Goal: Check status: Check status

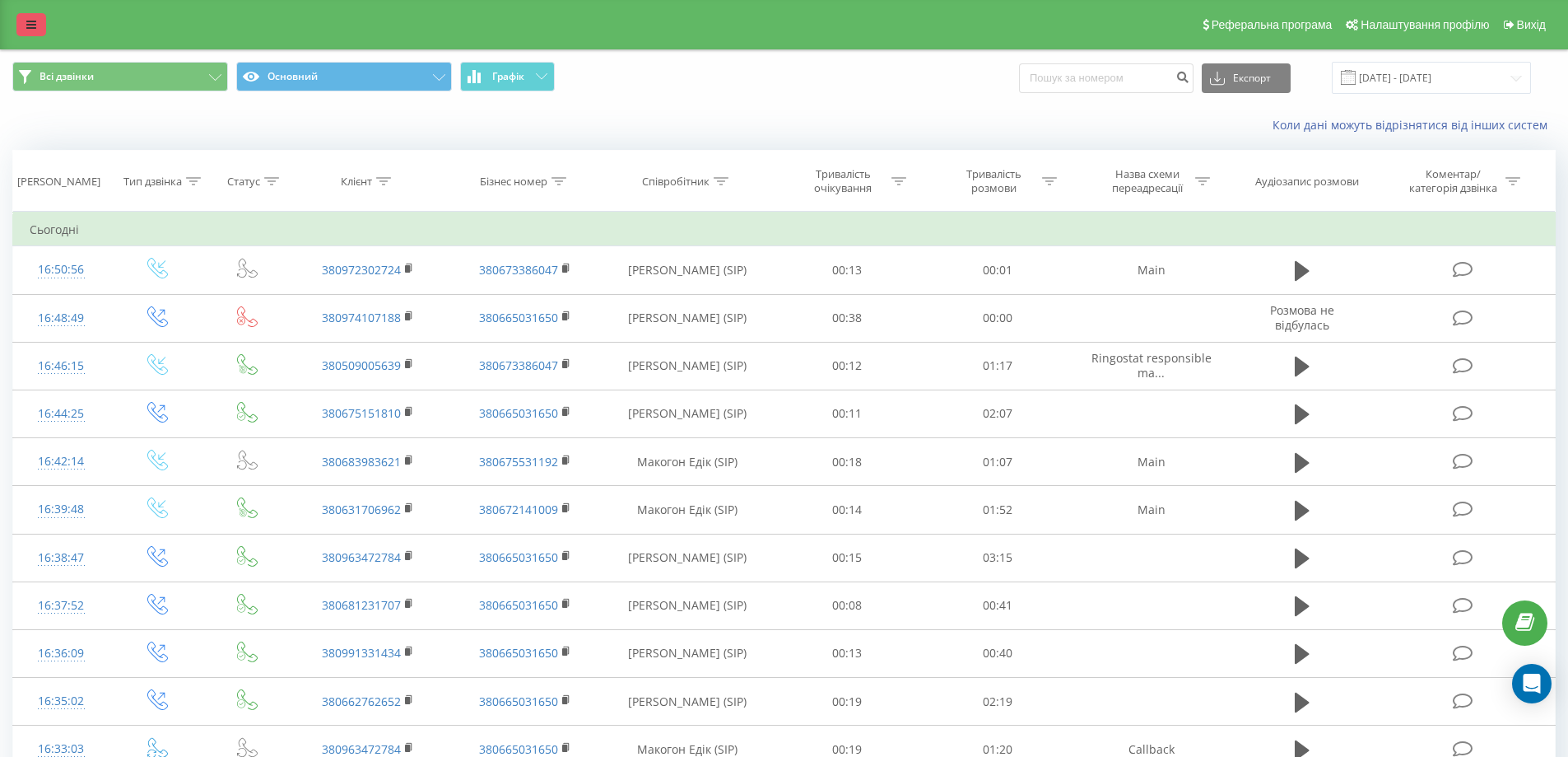
click at [33, 33] on link at bounding box center [32, 24] width 30 height 23
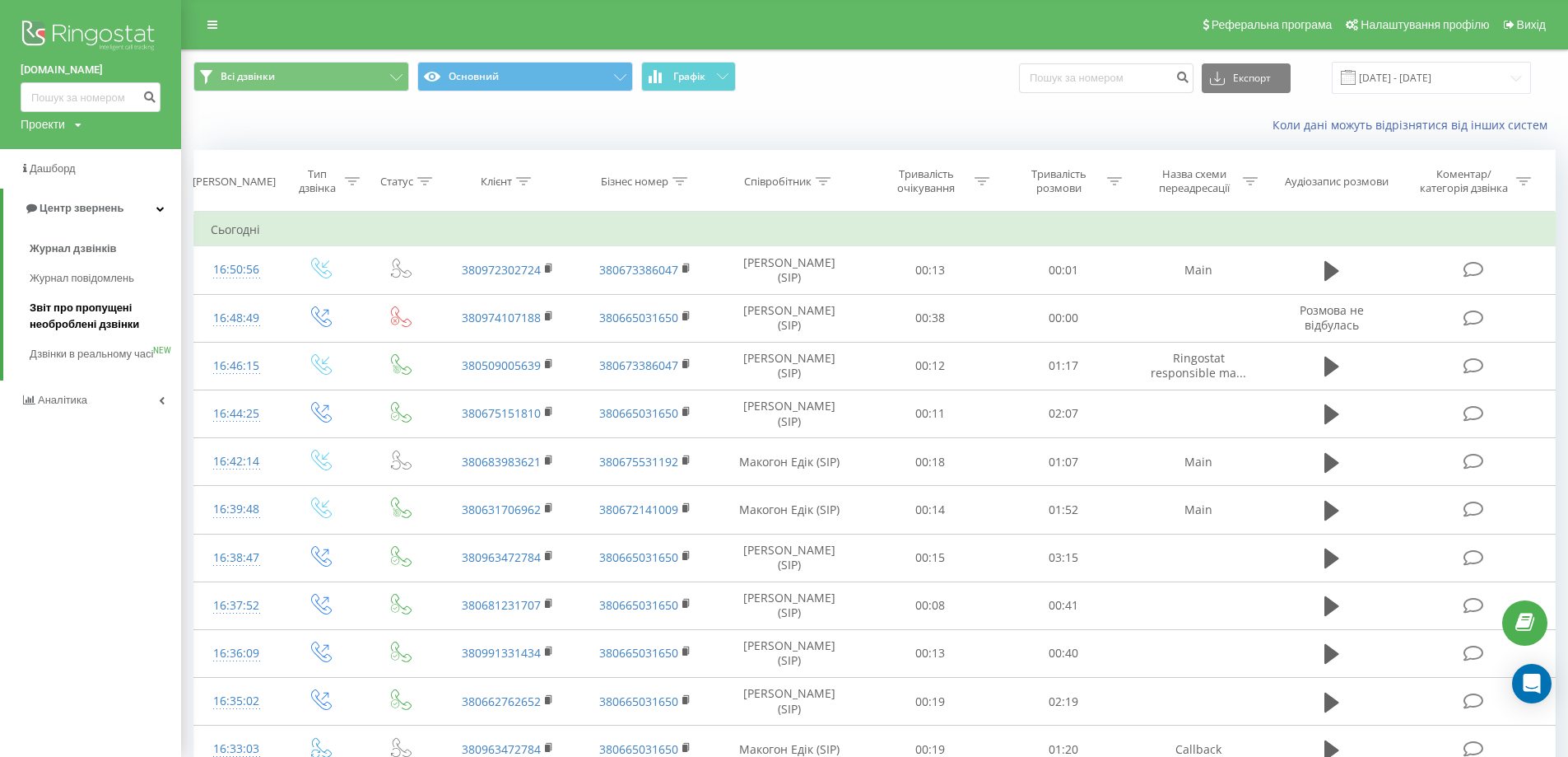
click at [85, 313] on span "Звіт про пропущені необроблені дзвінки" at bounding box center [101, 316] width 143 height 33
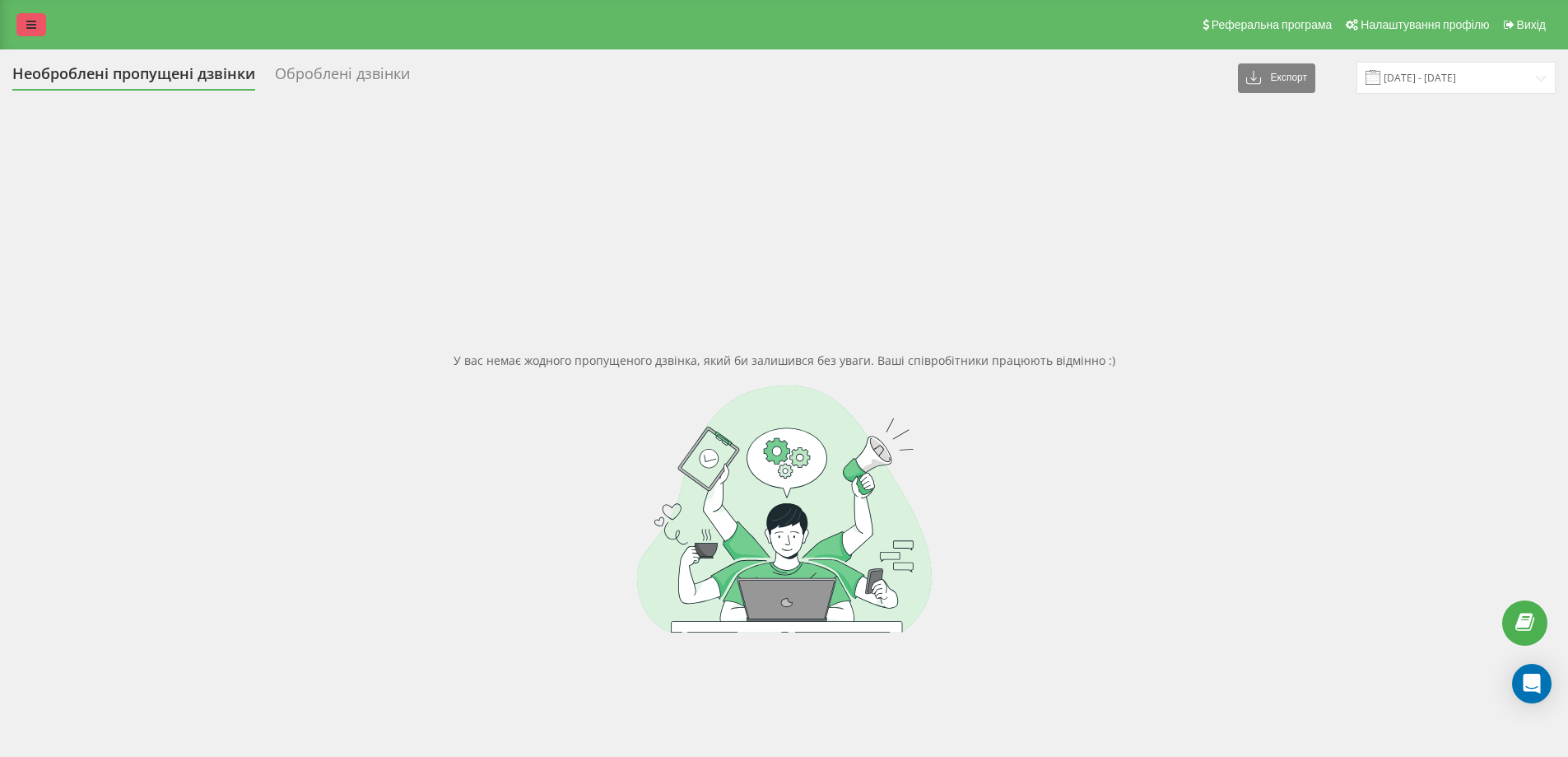
click at [27, 23] on icon at bounding box center [32, 25] width 10 height 12
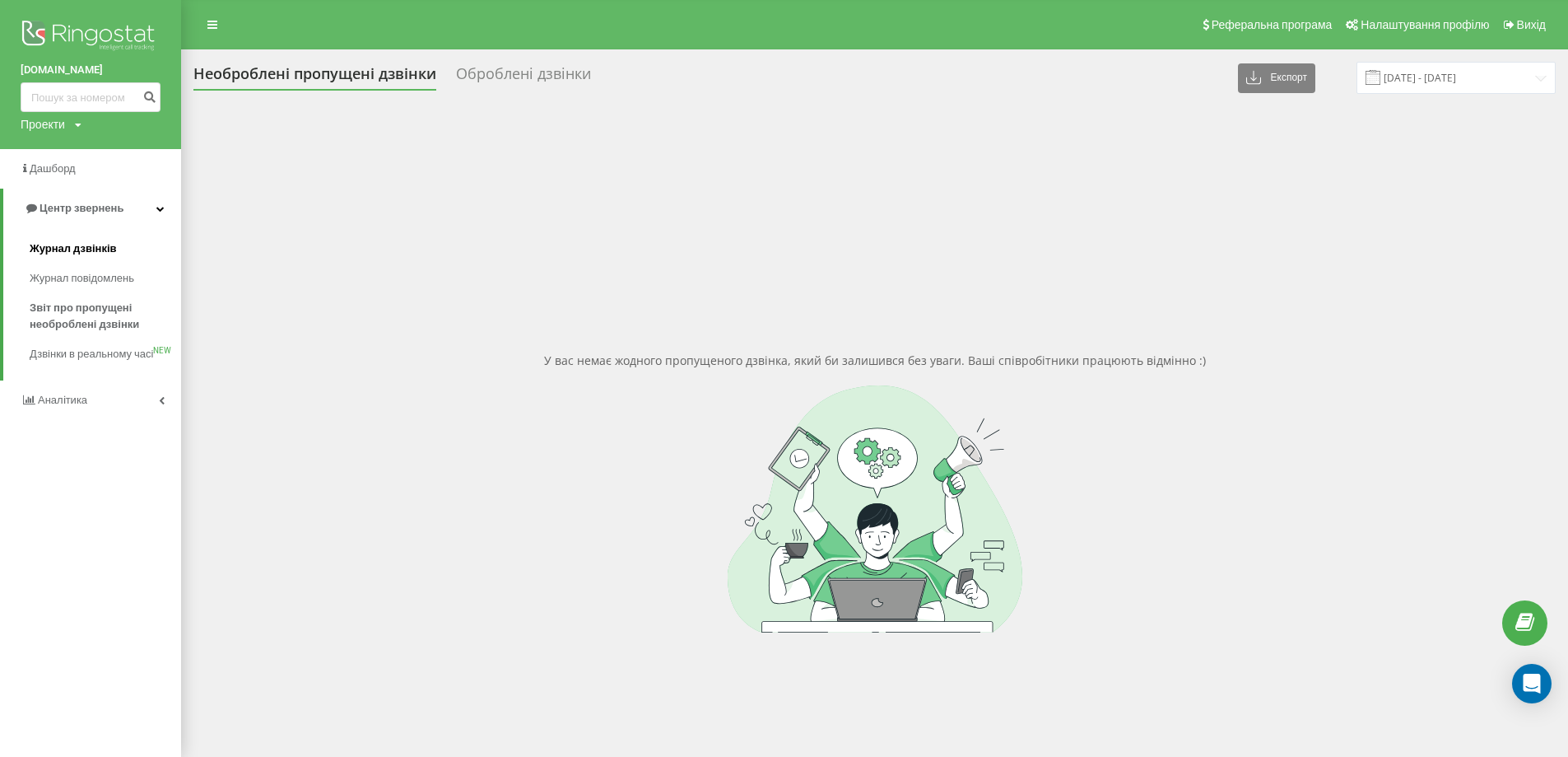
click at [73, 247] on span "Журнал дзвінків" at bounding box center [73, 249] width 87 height 17
